Goal: Navigation & Orientation: Find specific page/section

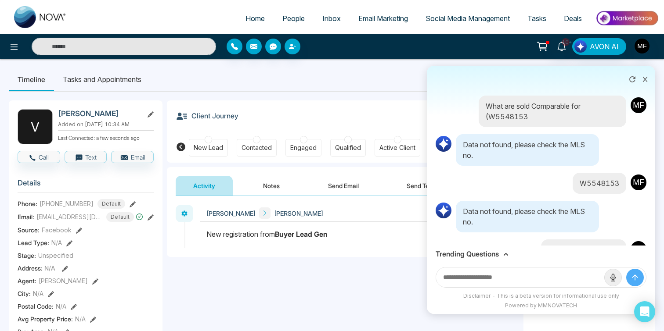
scroll to position [714, 0]
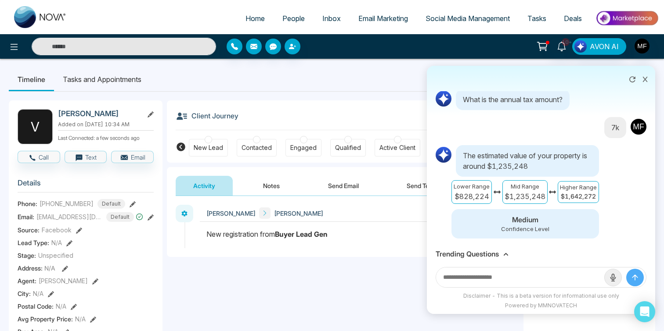
click at [643, 77] on icon at bounding box center [645, 79] width 6 height 6
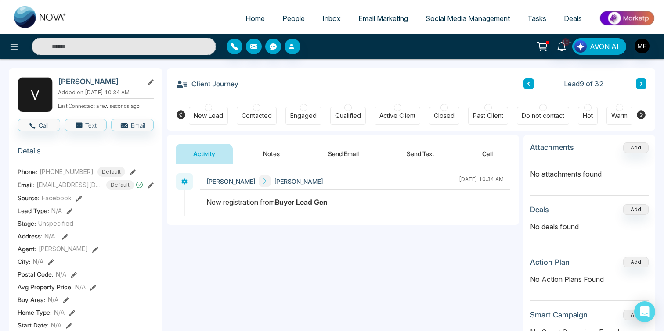
scroll to position [33, 0]
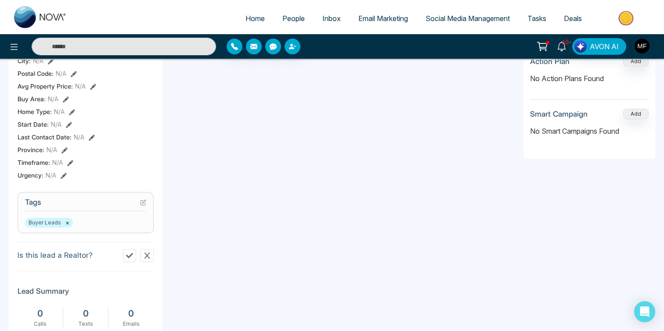
scroll to position [0, 0]
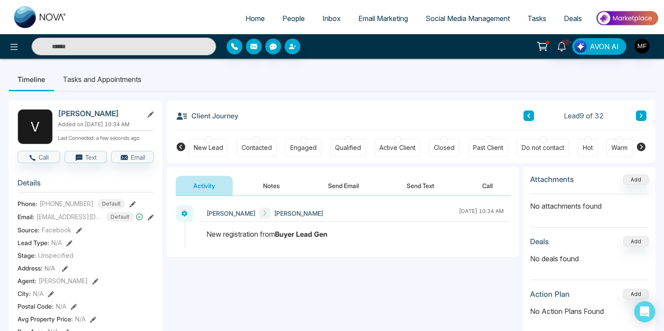
click at [114, 81] on li "Tasks and Appointments" at bounding box center [102, 80] width 96 height 24
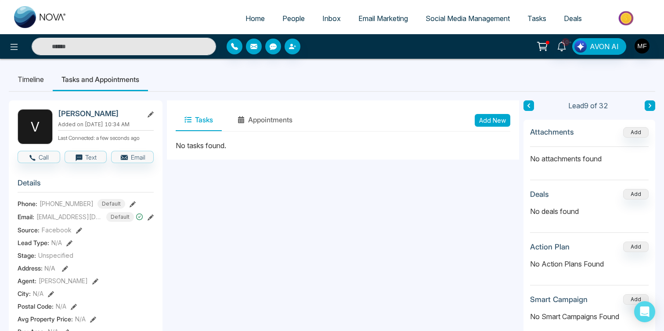
click at [26, 75] on li "Timeline" at bounding box center [31, 80] width 44 height 24
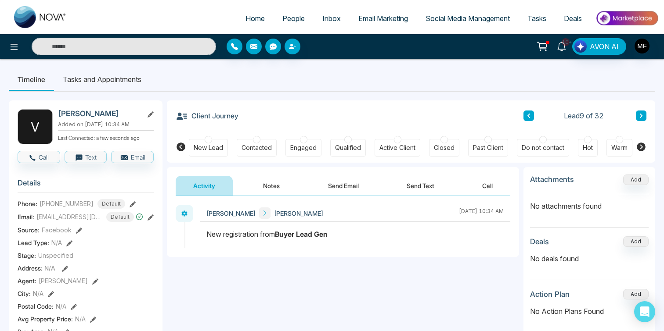
click at [564, 47] on icon at bounding box center [562, 47] width 10 height 10
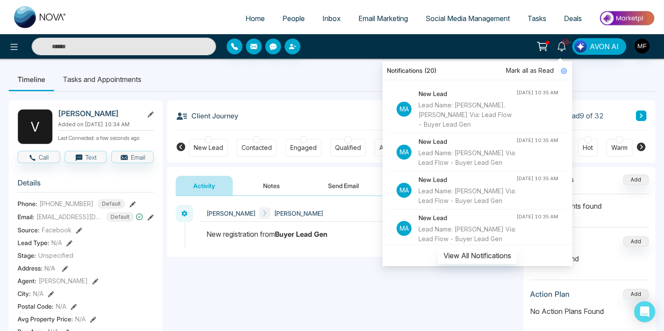
click at [513, 46] on div "10+ Notifications (20) [PERSON_NAME] all as Read Ma New Lead Lead Name: [PERSON…" at bounding box center [525, 46] width 266 height 17
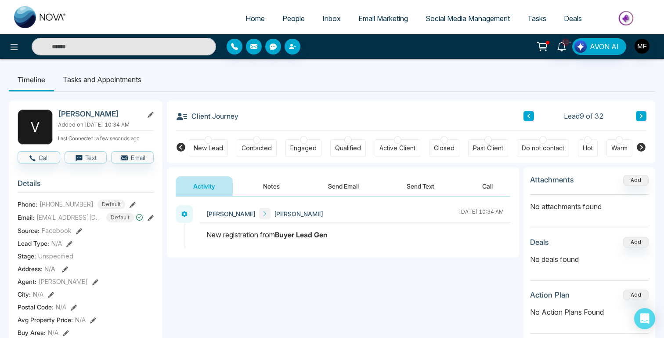
click at [282, 20] on span "People" at bounding box center [293, 18] width 22 height 9
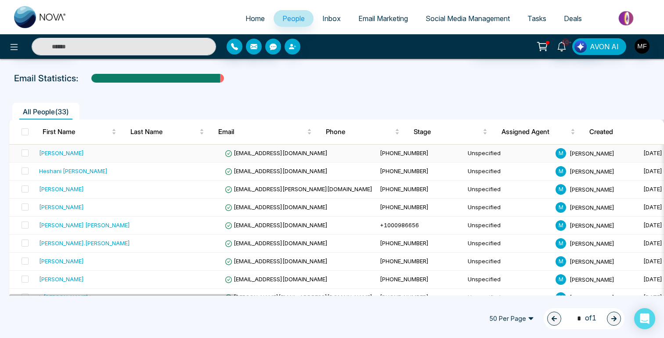
click at [53, 152] on div "[PERSON_NAME]" at bounding box center [61, 152] width 45 height 9
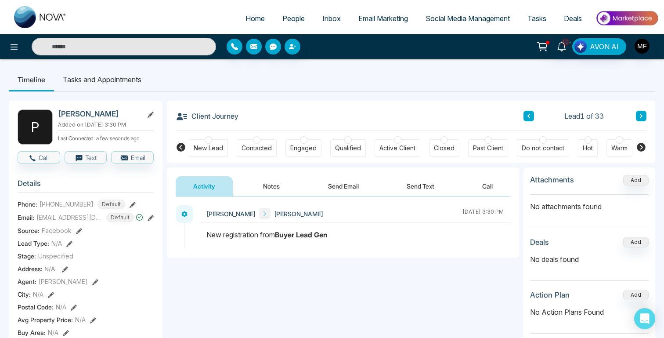
click at [567, 45] on span "10+" at bounding box center [566, 42] width 8 height 8
click at [544, 45] on icon at bounding box center [542, 46] width 12 height 12
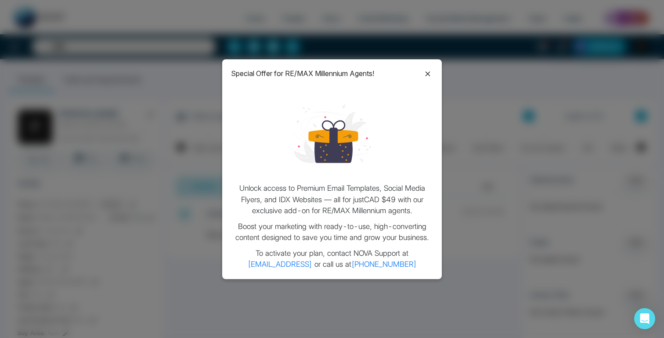
click at [428, 74] on icon at bounding box center [427, 74] width 5 height 5
